Goal: Find specific page/section: Find specific page/section

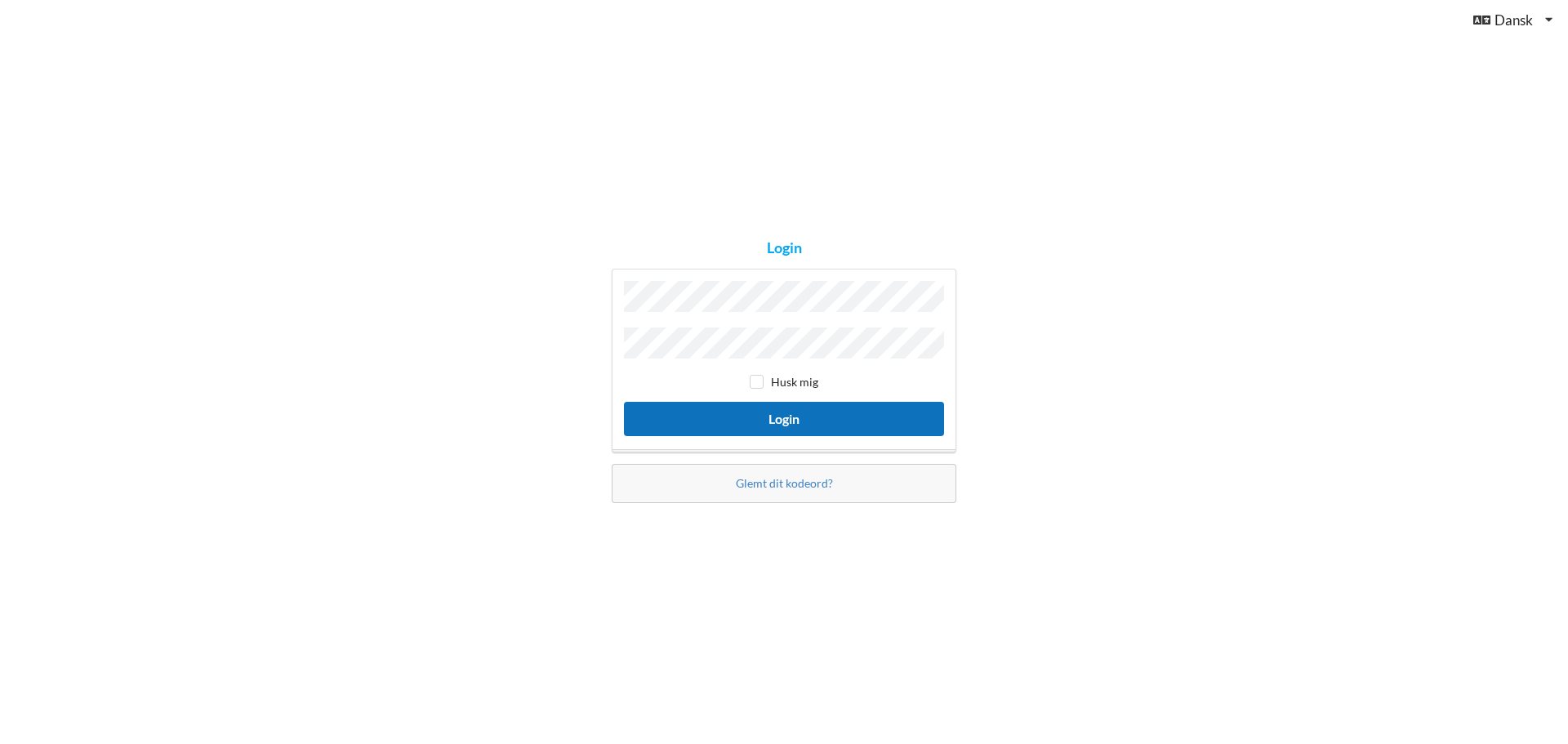
click at [798, 417] on button "Login" at bounding box center [784, 418] width 321 height 33
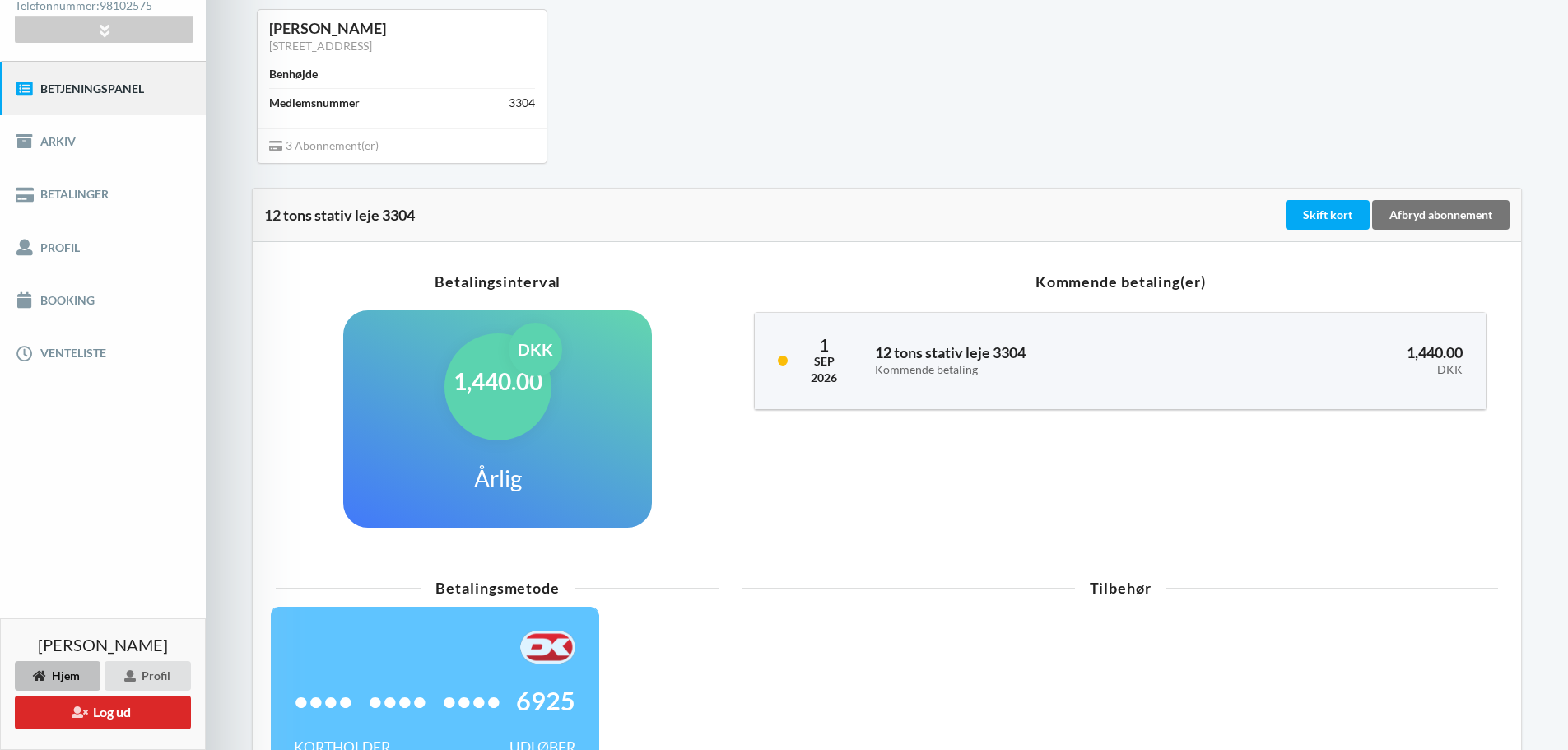
scroll to position [245, 0]
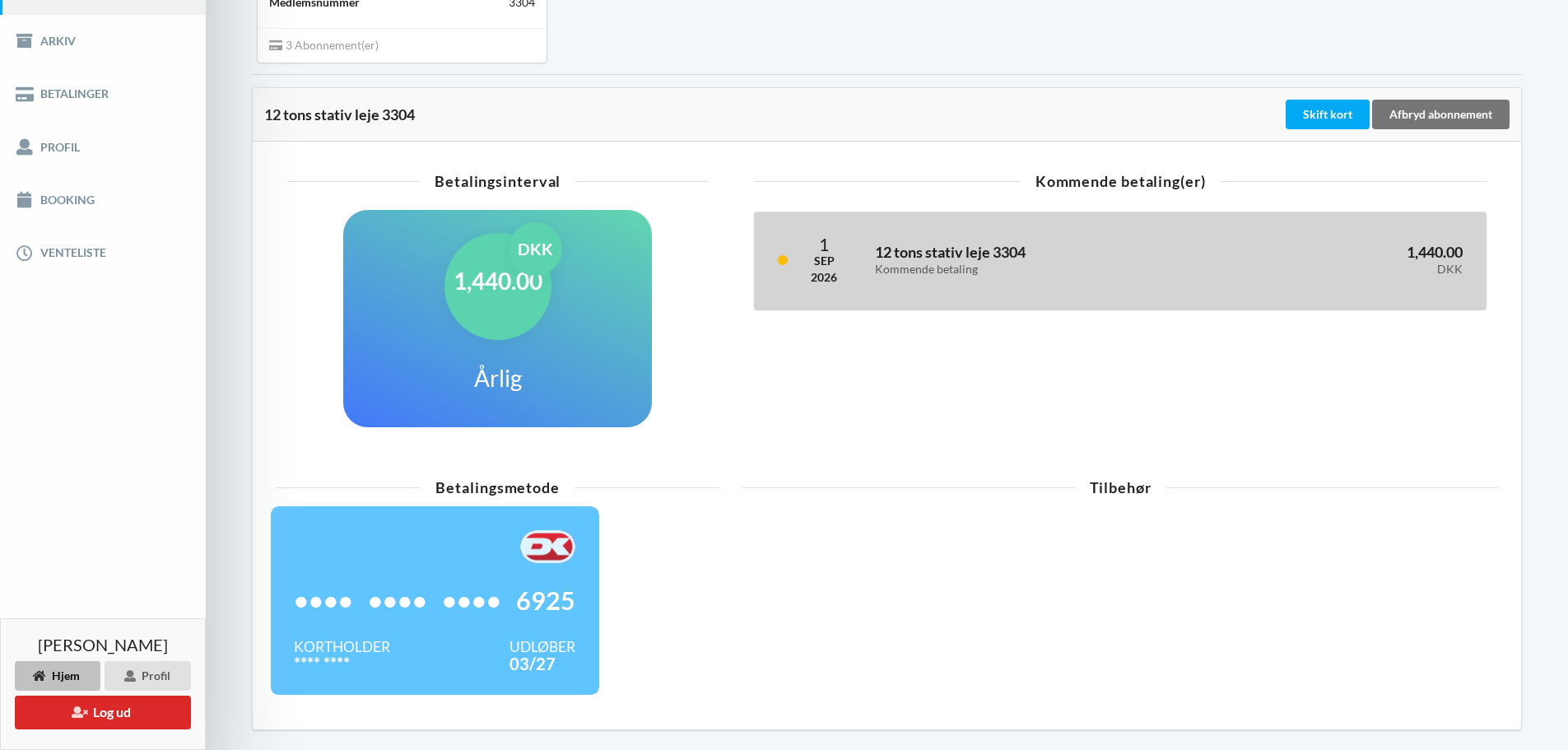
click at [927, 259] on h3 "12 tons stativ leje 3304 Kommende betaling" at bounding box center [1039, 259] width 329 height 33
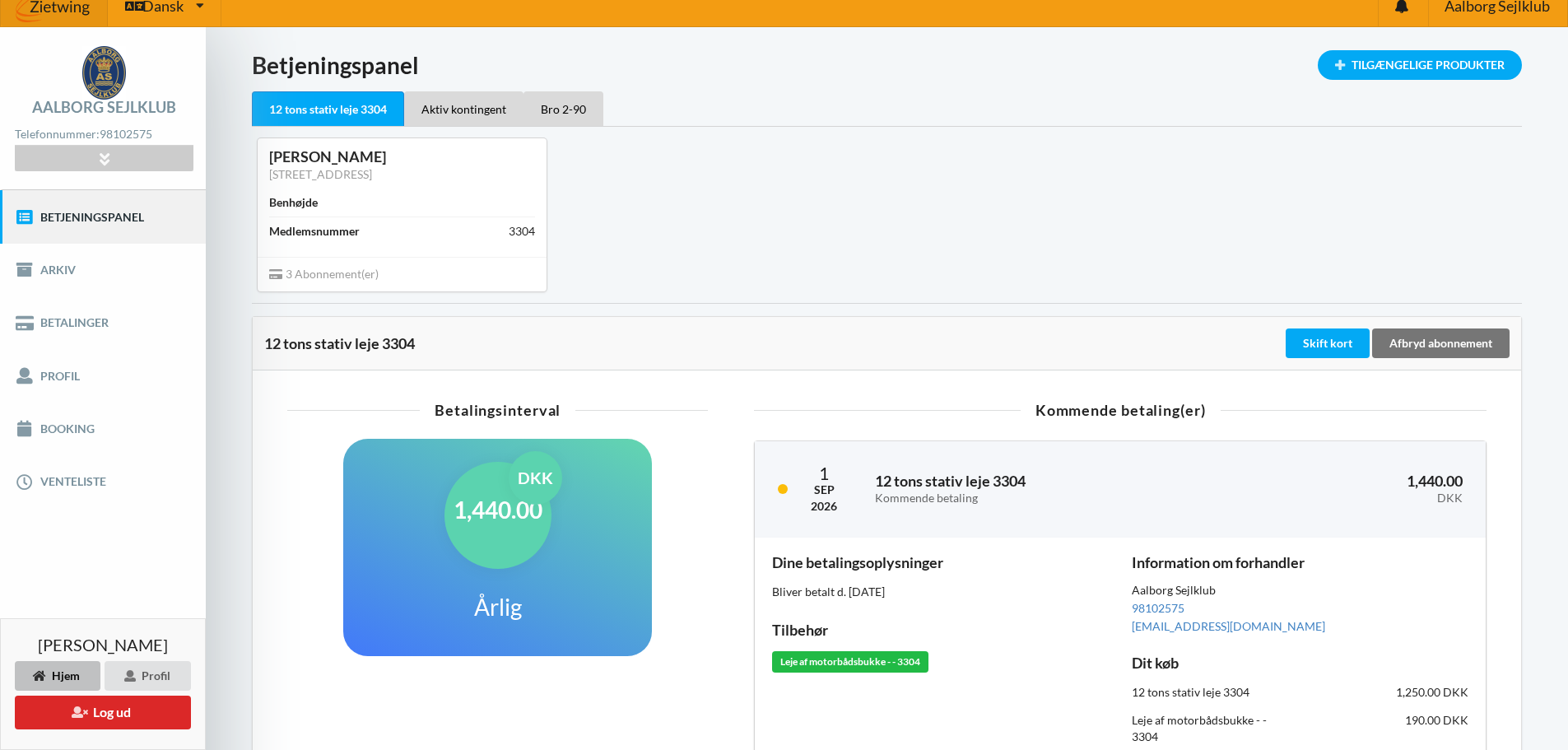
scroll to position [0, 0]
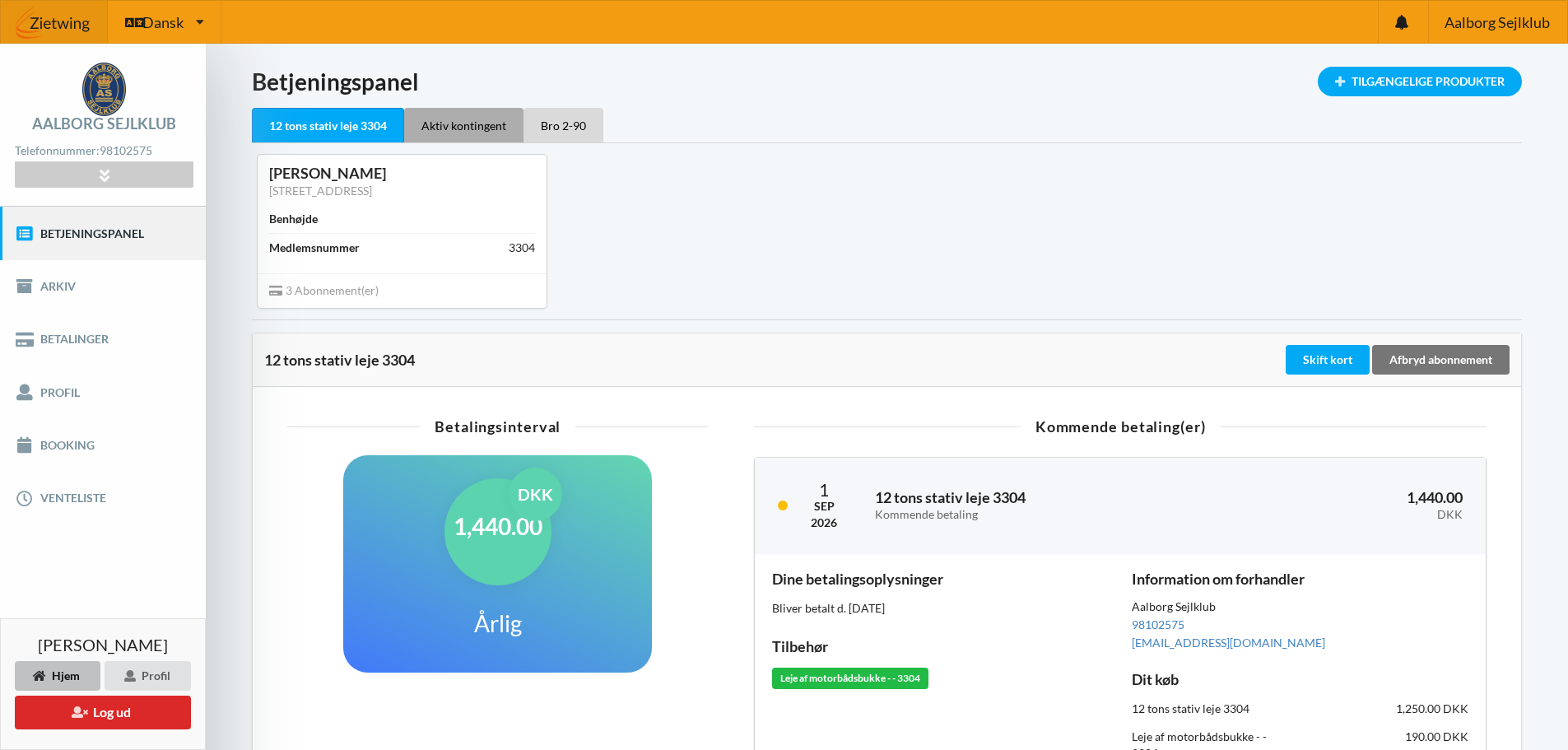
click at [470, 120] on div "Aktiv kontingent" at bounding box center [463, 125] width 119 height 35
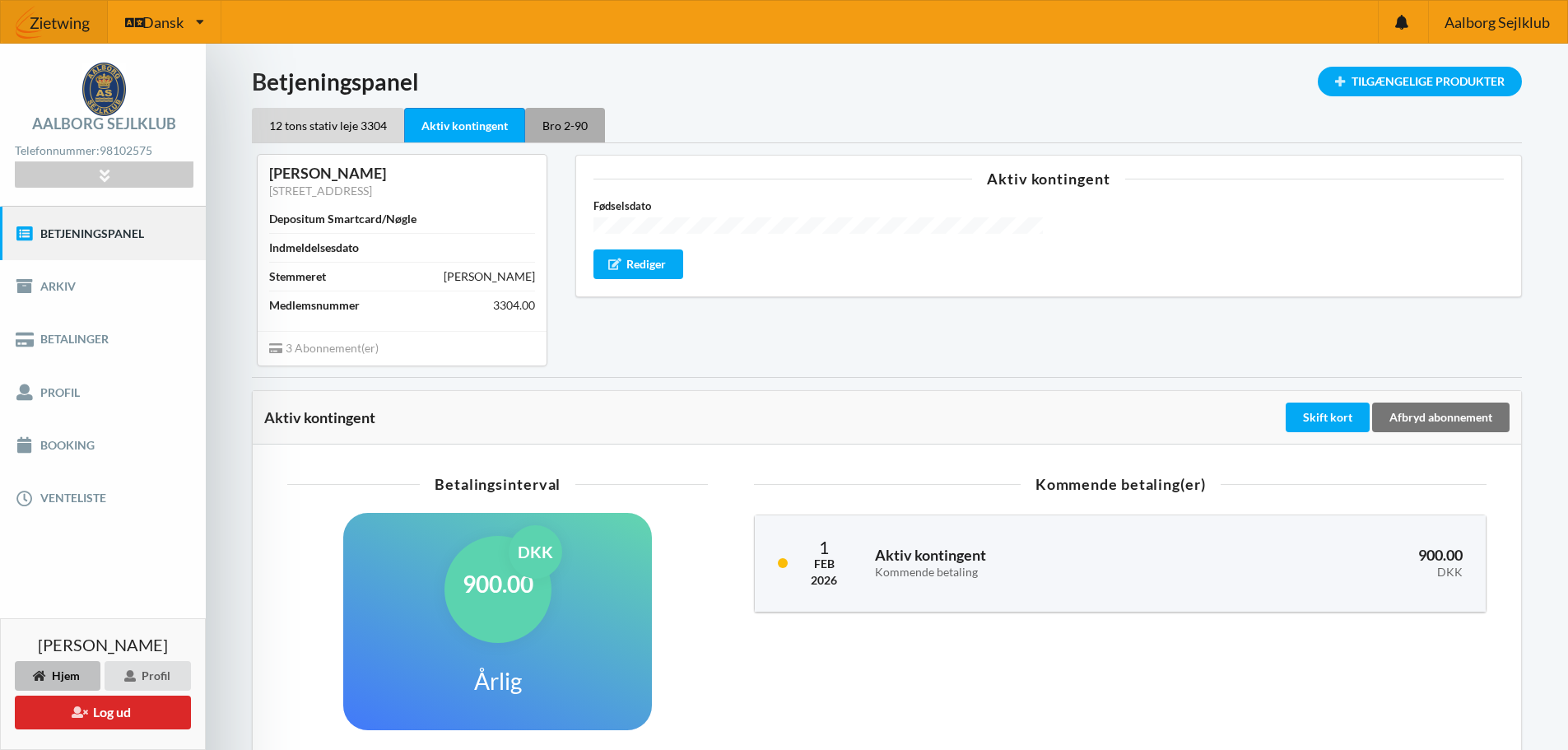
click at [553, 128] on div "Bro 2-90" at bounding box center [565, 125] width 80 height 35
